Goal: Task Accomplishment & Management: Manage account settings

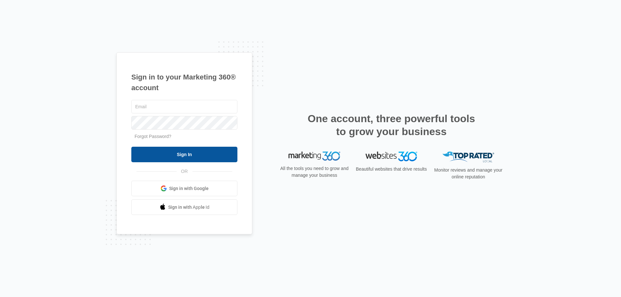
type input "[EMAIL_ADDRESS][DOMAIN_NAME]"
click at [185, 154] on input "Sign In" at bounding box center [184, 155] width 106 height 16
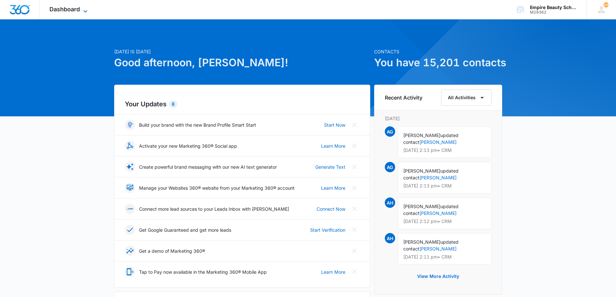
click at [57, 8] on span "Dashboard" at bounding box center [64, 9] width 30 height 7
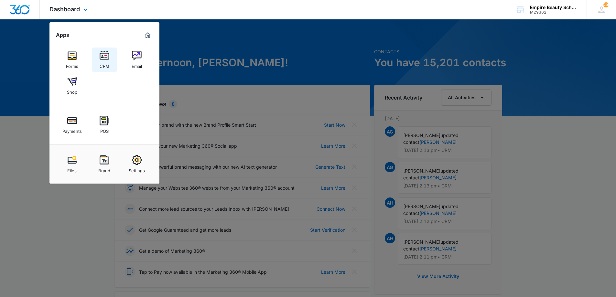
click at [103, 59] on img at bounding box center [105, 56] width 10 height 10
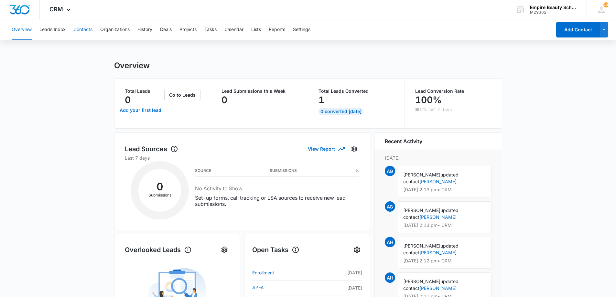
click at [82, 29] on button "Contacts" at bounding box center [82, 29] width 19 height 21
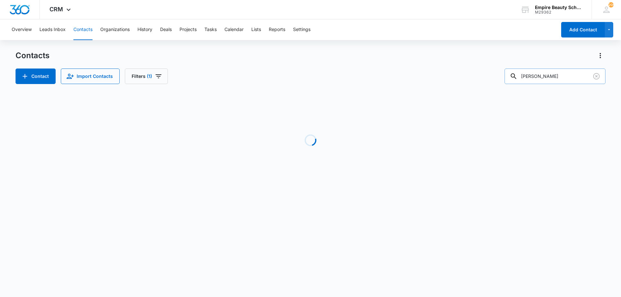
click at [552, 76] on input "[PERSON_NAME]" at bounding box center [554, 77] width 101 height 16
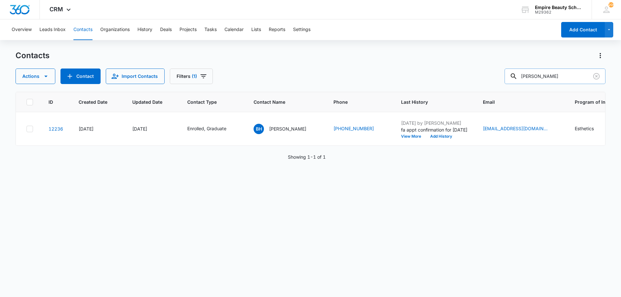
type input "[PERSON_NAME]"
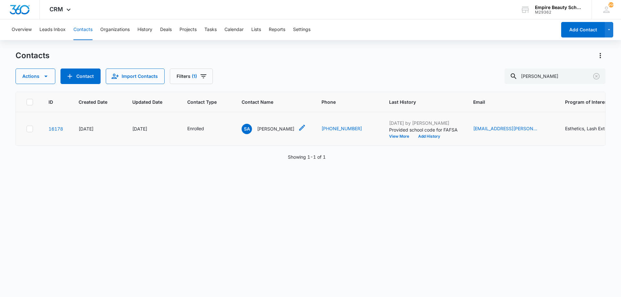
click at [281, 130] on p "[PERSON_NAME]" at bounding box center [275, 128] width 37 height 7
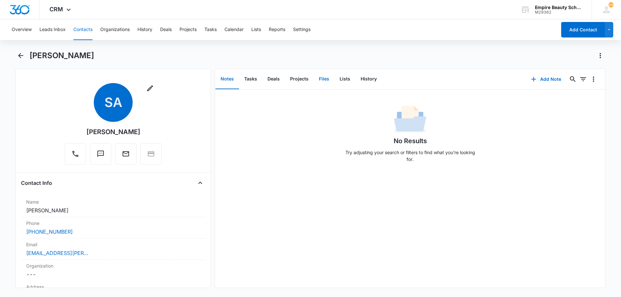
click at [321, 82] on button "Files" at bounding box center [324, 79] width 21 height 20
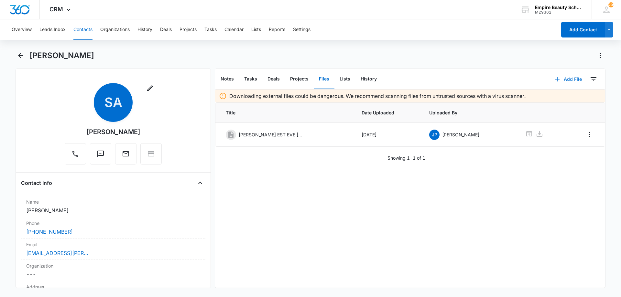
click at [567, 74] on button "Add File" at bounding box center [568, 79] width 40 height 16
click at [551, 98] on div "Upload Files" at bounding box center [559, 100] width 26 height 5
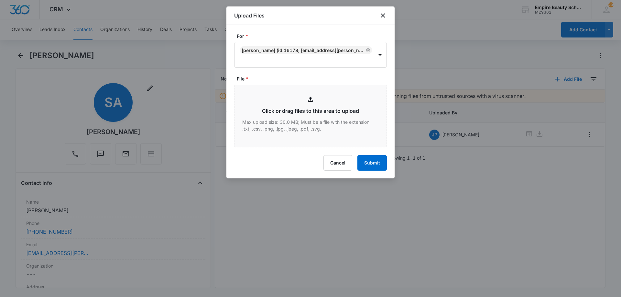
type input "C:\fakepath\[PERSON_NAME] EST EVE [DATE].pdf"
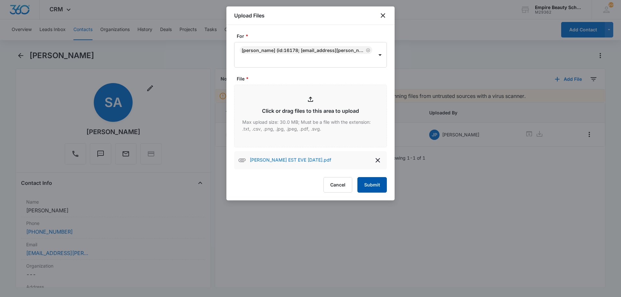
click at [375, 183] on button "Submit" at bounding box center [371, 185] width 29 height 16
